Goal: Task Accomplishment & Management: Complete application form

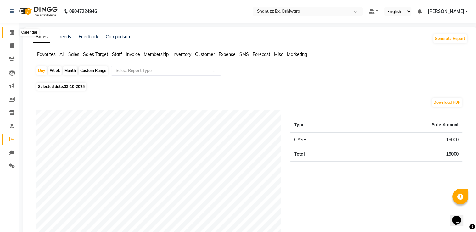
click at [11, 34] on icon at bounding box center [12, 32] width 4 height 5
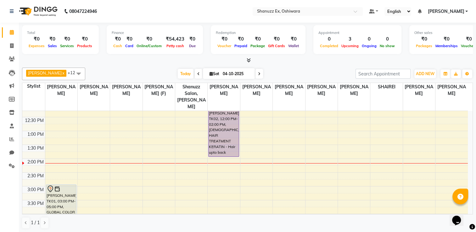
scroll to position [118, 0]
click at [130, 147] on div "8:00 AM 8:30 AM 9:00 AM 9:30 AM 10:00 AM 10:30 AM 11:00 AM 11:30 AM 12:00 PM 12…" at bounding box center [244, 172] width 445 height 359
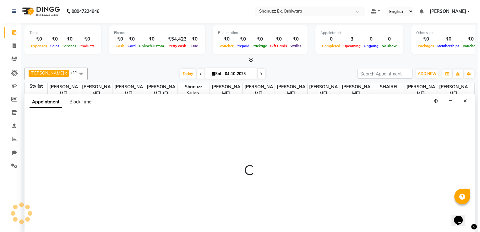
scroll to position [0, 0]
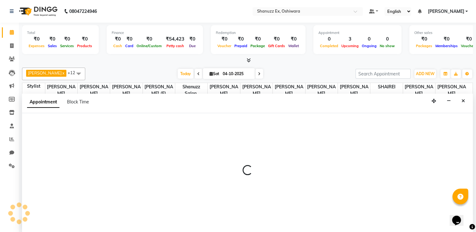
select select "77948"
select select "825"
select select "tentative"
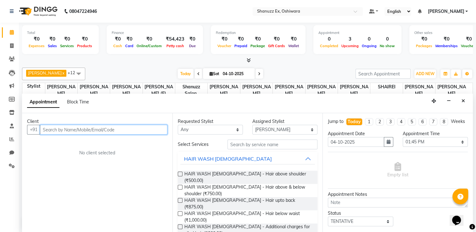
click at [86, 133] on input "text" at bounding box center [103, 130] width 127 height 10
paste input "8356930181"
type input "8356930181"
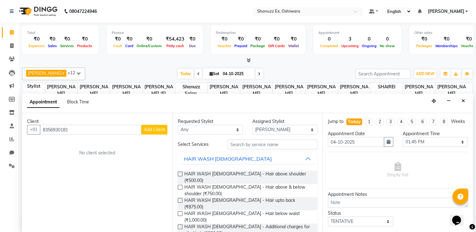
click at [151, 133] on button "Add Client" at bounding box center [154, 130] width 26 height 10
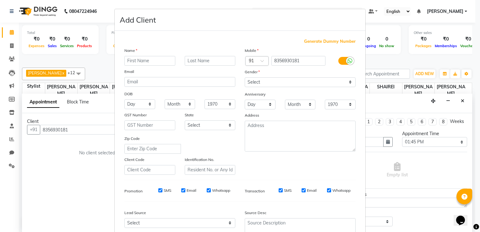
click at [162, 64] on input "text" at bounding box center [149, 61] width 51 height 10
type input "AYAAN"
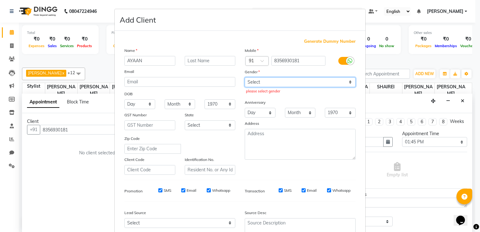
click at [261, 82] on select "Select [DEMOGRAPHIC_DATA] [DEMOGRAPHIC_DATA] Other Prefer Not To Say" at bounding box center [300, 82] width 111 height 10
select select "[DEMOGRAPHIC_DATA]"
click at [245, 78] on select "Select [DEMOGRAPHIC_DATA] [DEMOGRAPHIC_DATA] Other Prefer Not To Say" at bounding box center [300, 82] width 111 height 10
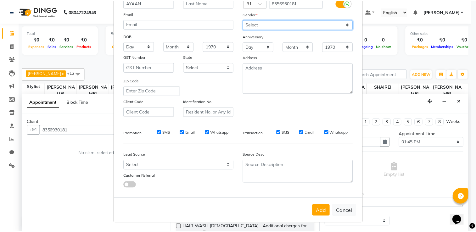
scroll to position [61, 0]
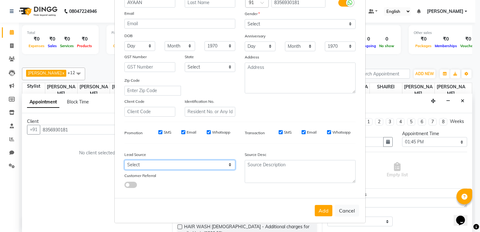
click at [202, 167] on select "Select Walk-in Referral Internet Friend Word of Mouth Advertisement Facebook Ju…" at bounding box center [179, 165] width 111 height 10
select select "54359"
click at [124, 160] on select "Select Walk-in Referral Internet Friend Word of Mouth Advertisement Facebook Ju…" at bounding box center [179, 165] width 111 height 10
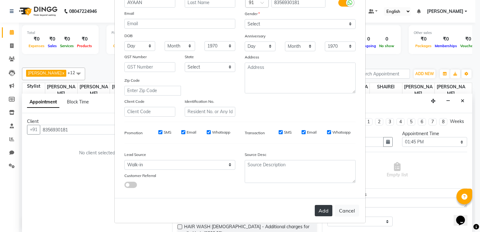
click at [327, 212] on button "Add" at bounding box center [324, 210] width 18 height 11
select select
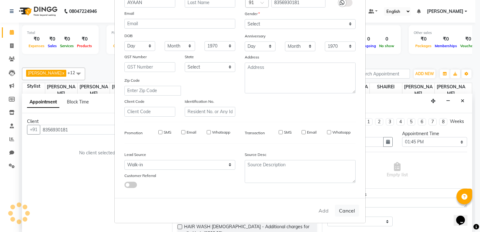
select select
checkbox input "false"
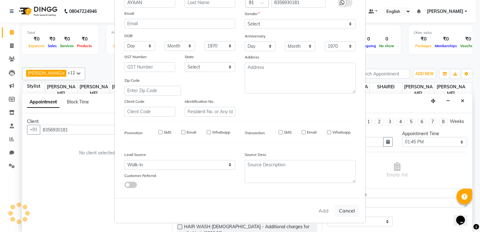
checkbox input "false"
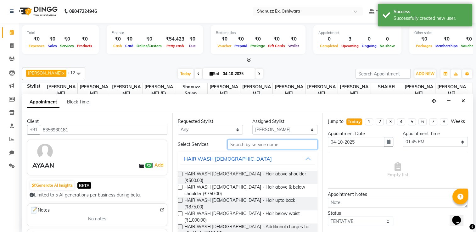
click at [248, 146] on input "text" at bounding box center [272, 145] width 90 height 10
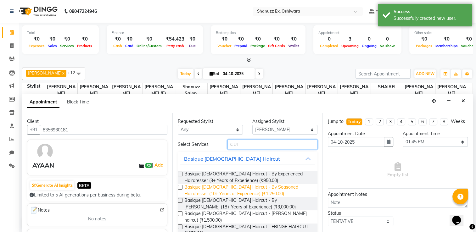
scroll to position [38, 0]
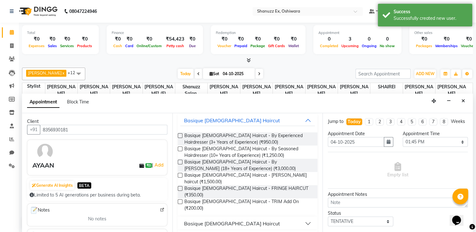
type input "CUT"
click at [207, 220] on div "Basique [DEMOGRAPHIC_DATA] Haircut" at bounding box center [232, 224] width 96 height 8
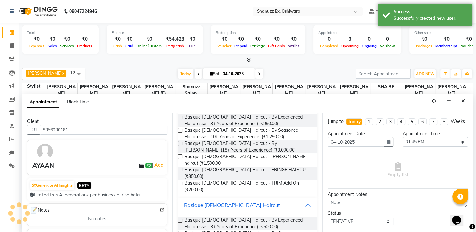
scroll to position [58, 0]
click at [181, 217] on label at bounding box center [180, 219] width 5 height 5
click at [181, 218] on input "checkbox" at bounding box center [180, 220] width 4 height 4
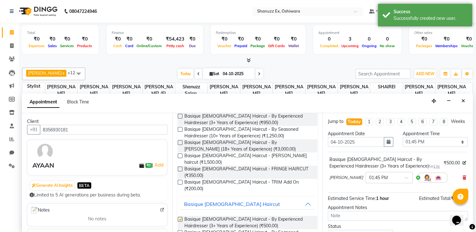
checkbox input "false"
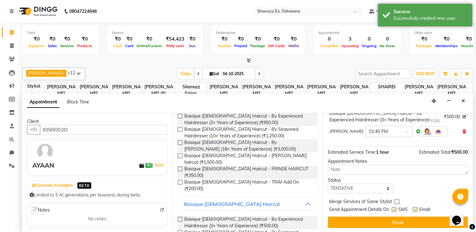
scroll to position [52, 0]
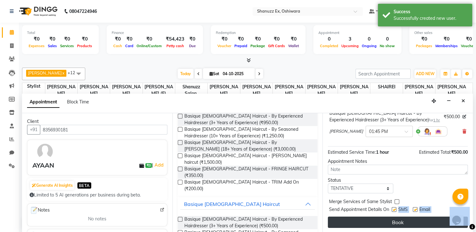
drag, startPoint x: 394, startPoint y: 208, endPoint x: 396, endPoint y: 223, distance: 15.6
click at [396, 223] on div "Jump to [DATE] 1 2 3 4 5 6 7 8 Weeks Appointment Date [DATE] Appointment Time S…" at bounding box center [397, 173] width 150 height 120
click at [396, 223] on button "Book" at bounding box center [398, 222] width 140 height 11
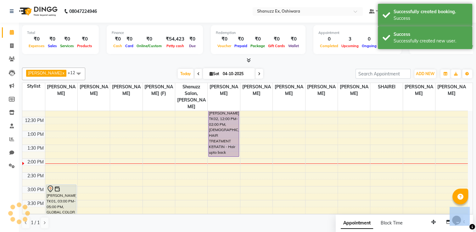
scroll to position [0, 0]
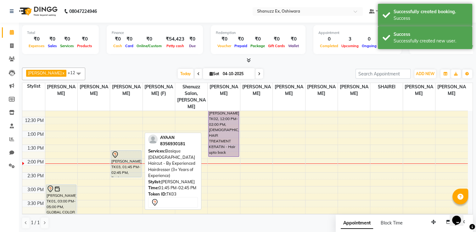
click at [120, 157] on div "[PERSON_NAME], TK03, 01:45 PM-02:45 PM, Basique [DEMOGRAPHIC_DATA] Haircut - By…" at bounding box center [126, 164] width 30 height 26
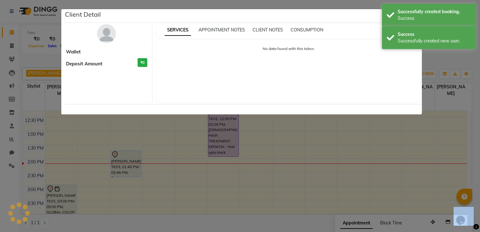
select select "7"
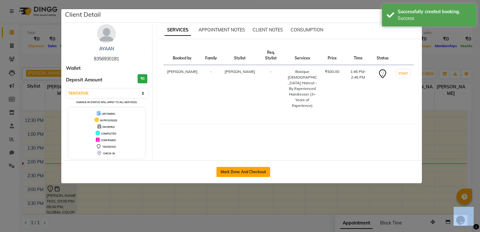
click at [233, 168] on button "Mark Done And Checkout" at bounding box center [244, 172] width 54 height 10
select select "service"
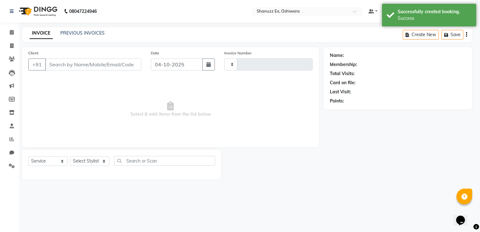
type input "0348"
select select "8229"
type input "8356930181"
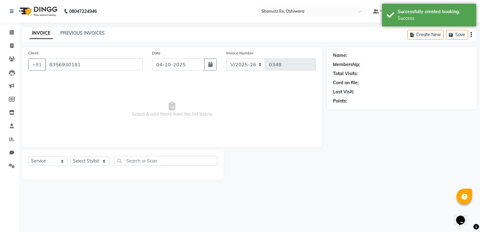
select select "77948"
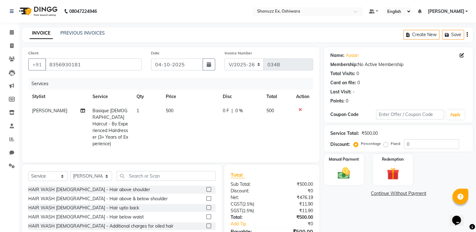
scroll to position [31, 0]
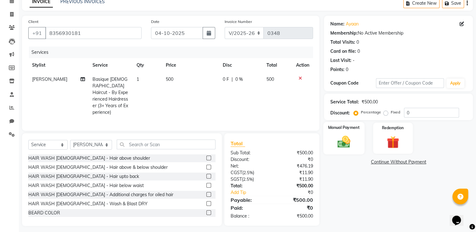
click at [327, 144] on div "Manual Payment" at bounding box center [343, 138] width 41 height 32
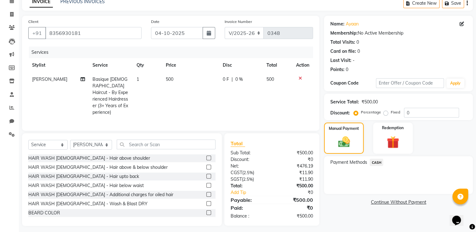
click at [375, 164] on span "CASH" at bounding box center [376, 162] width 14 height 7
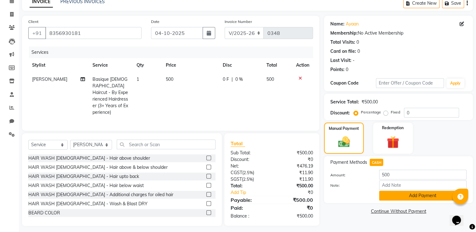
click at [394, 197] on button "Add Payment" at bounding box center [422, 196] width 87 height 10
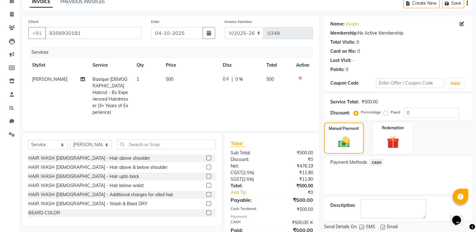
scroll to position [55, 0]
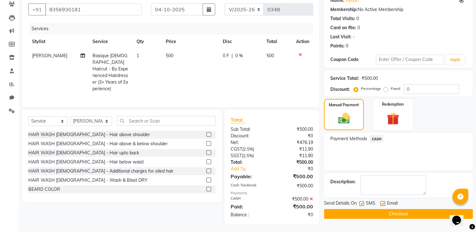
click at [363, 203] on label at bounding box center [361, 203] width 5 height 5
click at [363, 203] on input "checkbox" at bounding box center [361, 204] width 4 height 4
checkbox input "false"
click at [383, 204] on label at bounding box center [382, 203] width 5 height 5
click at [383, 204] on input "checkbox" at bounding box center [382, 204] width 4 height 4
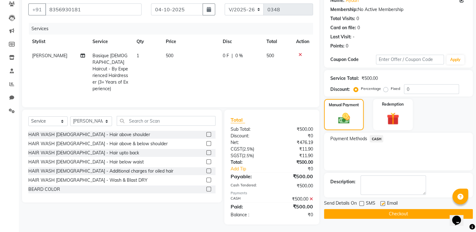
checkbox input "false"
click at [392, 214] on button "Checkout" at bounding box center [398, 214] width 149 height 10
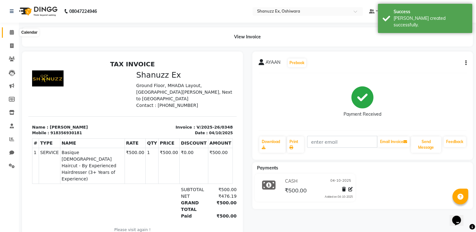
click at [13, 30] on span at bounding box center [11, 32] width 11 height 7
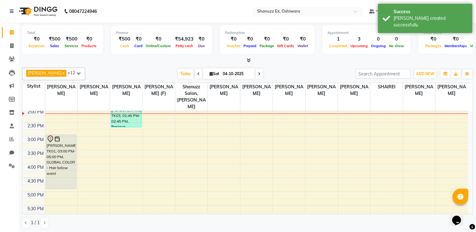
scroll to position [168, 0]
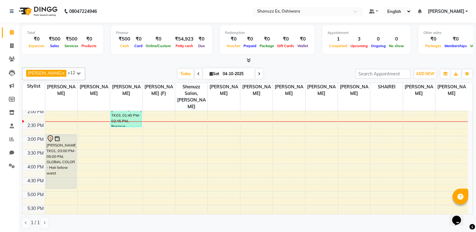
click at [134, 63] on div at bounding box center [247, 60] width 450 height 7
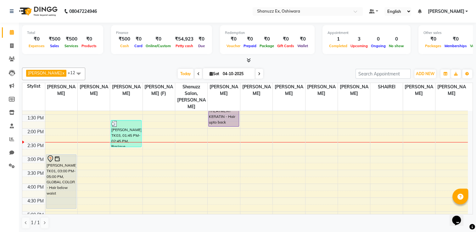
scroll to position [138, 0]
